Goal: Information Seeking & Learning: Learn about a topic

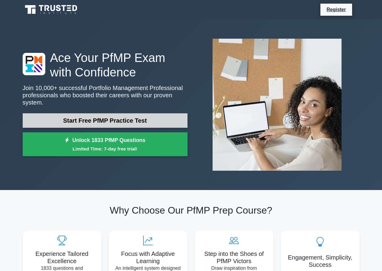
click at [113, 117] on link "Start Free PfMP Practice Test" at bounding box center [105, 120] width 165 height 14
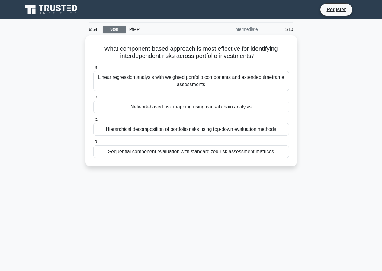
click at [116, 28] on link "Stop" at bounding box center [114, 30] width 23 height 8
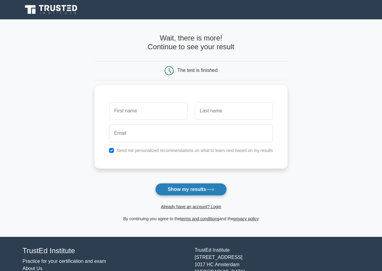
click at [186, 192] on button "Show my results" at bounding box center [190, 189] width 71 height 13
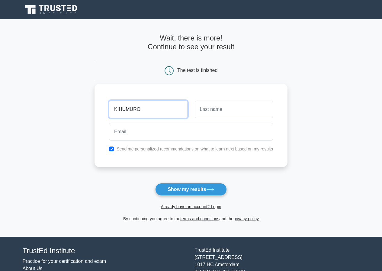
type input "KIHUMURO"
click at [215, 106] on input "text" at bounding box center [234, 110] width 78 height 18
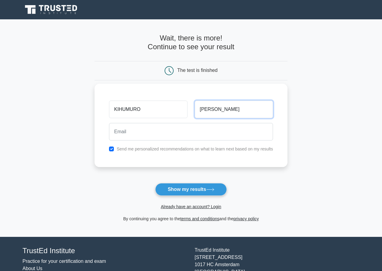
type input "TIMOTHY"
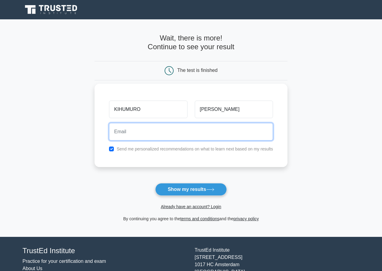
click at [133, 135] on input "email" at bounding box center [191, 132] width 164 height 18
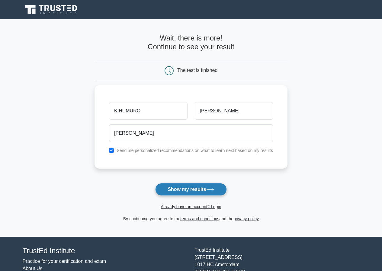
click at [191, 189] on button "Show my results" at bounding box center [190, 189] width 71 height 13
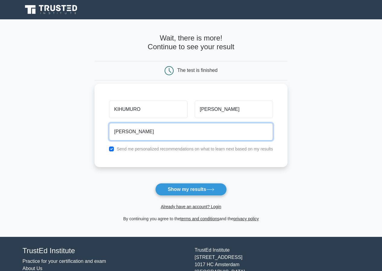
click at [147, 130] on input "joshua" at bounding box center [191, 132] width 164 height 18
click at [137, 132] on input "joshua" at bounding box center [191, 132] width 164 height 18
type input "j"
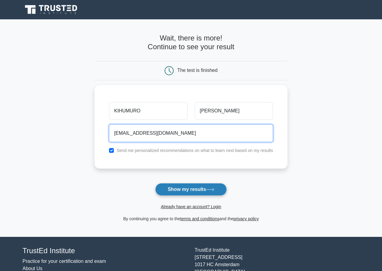
type input "kihumurotimoth9@gmail.com"
click at [192, 189] on button "Show my results" at bounding box center [190, 189] width 71 height 13
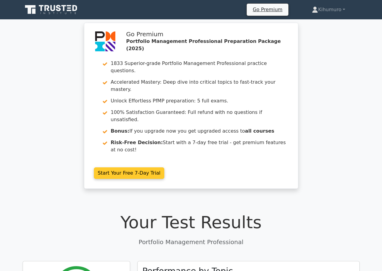
click at [128, 167] on link "Start Your Free 7-Day Trial" at bounding box center [129, 172] width 71 height 11
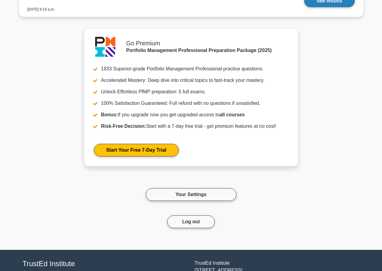
scroll to position [511, 0]
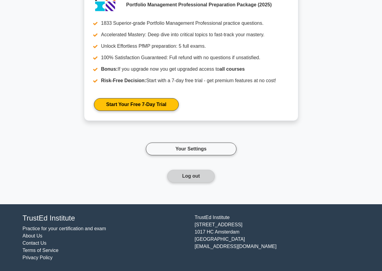
click at [192, 180] on button "Log out" at bounding box center [190, 176] width 47 height 13
